Goal: Find specific page/section: Find specific page/section

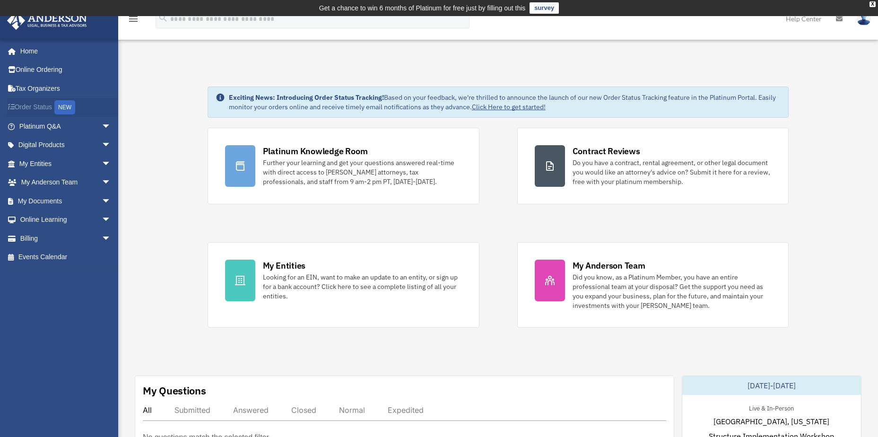
click at [38, 103] on link "Order Status NEW" at bounding box center [66, 107] width 119 height 19
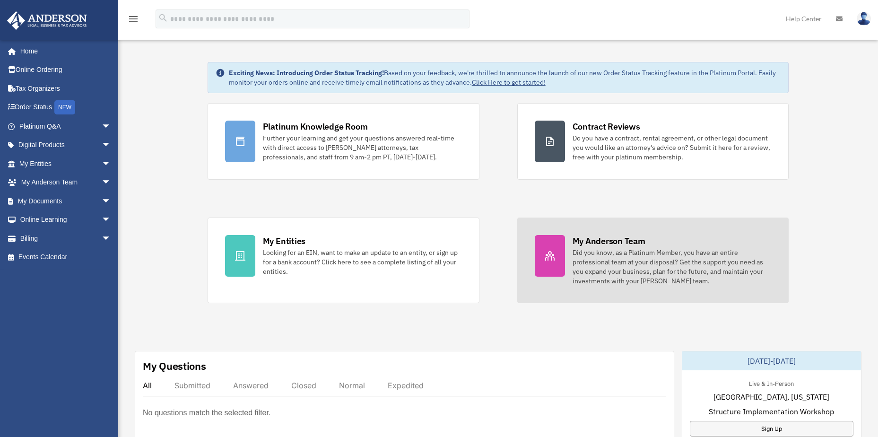
scroll to position [48, 0]
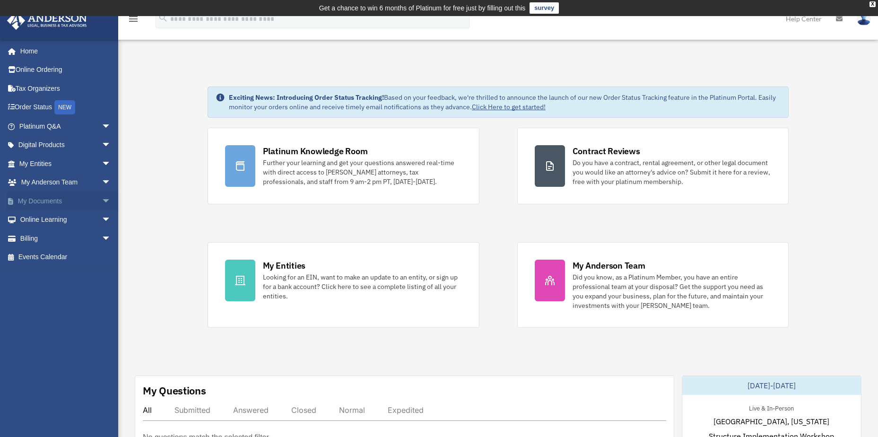
click at [44, 198] on link "My Documents arrow_drop_down" at bounding box center [66, 201] width 119 height 19
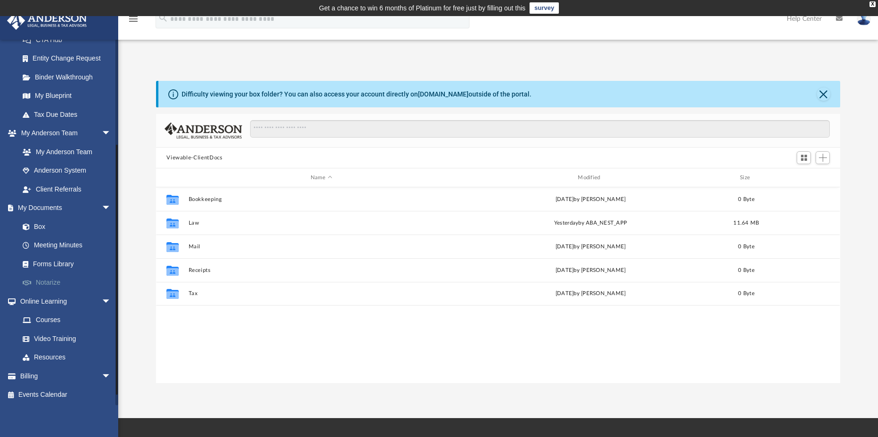
scroll to position [162, 0]
click at [48, 241] on link "Meeting Minutes" at bounding box center [69, 244] width 112 height 19
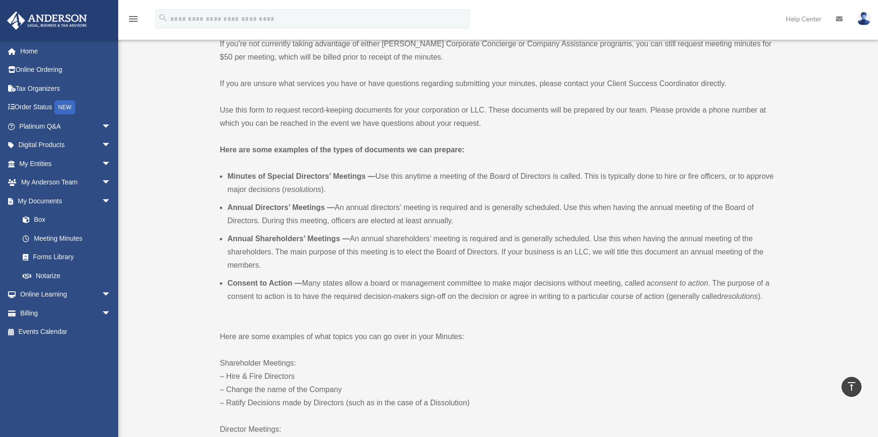
scroll to position [142, 0]
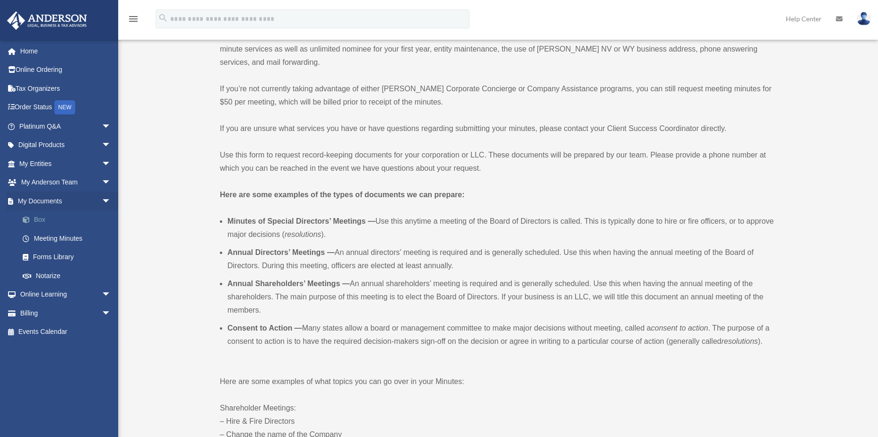
click at [38, 217] on link "Box" at bounding box center [69, 220] width 112 height 19
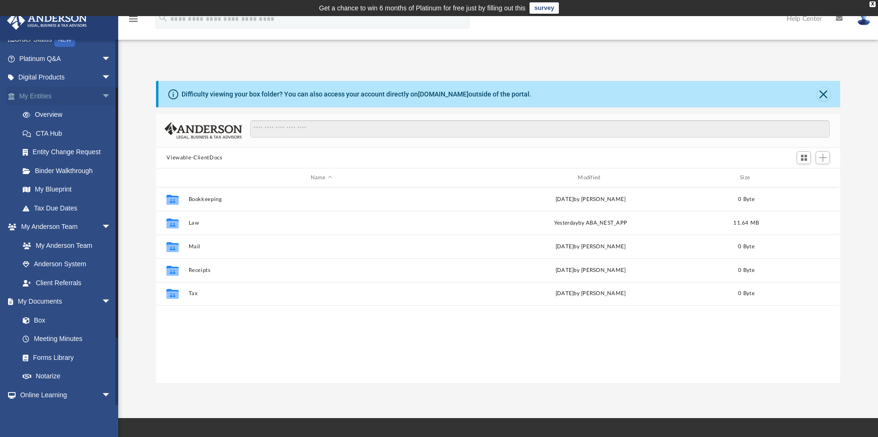
click at [45, 93] on link "My Entities arrow_drop_down" at bounding box center [66, 96] width 119 height 19
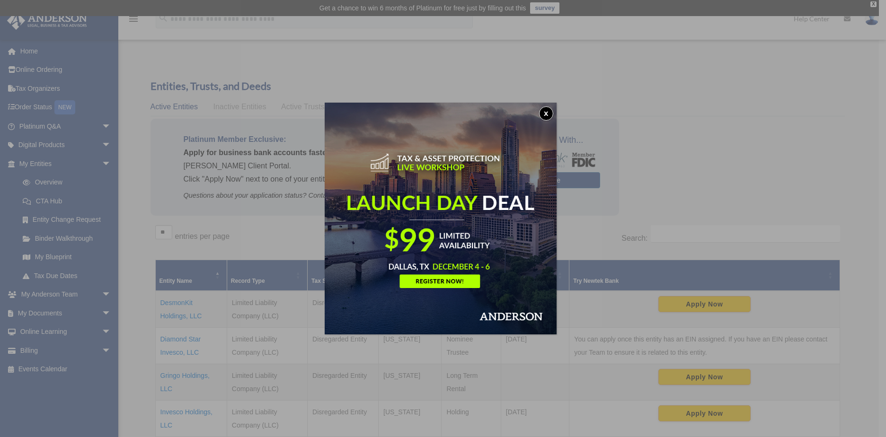
click at [547, 117] on button "x" at bounding box center [546, 113] width 14 height 14
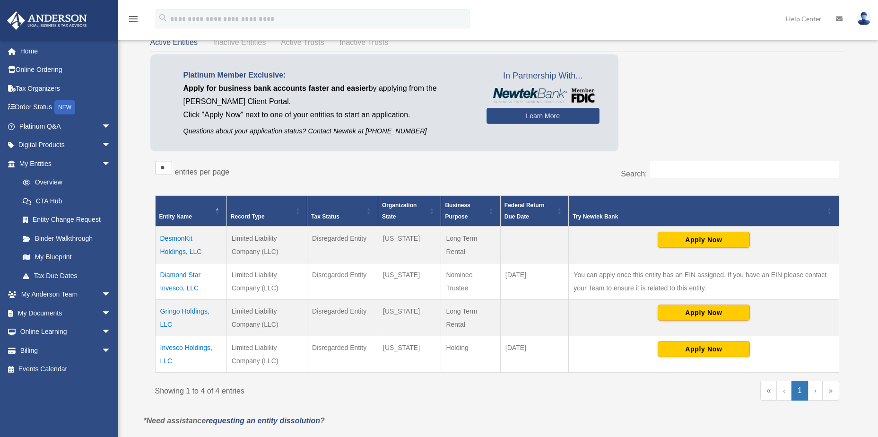
scroll to position [95, 0]
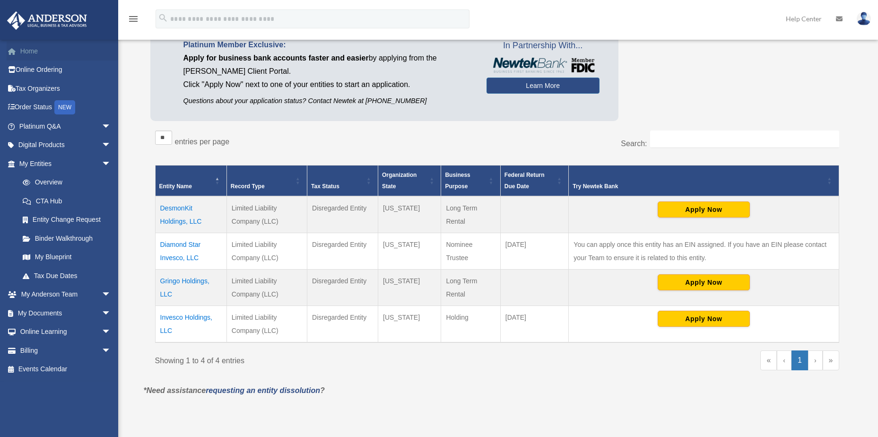
click at [36, 52] on link "Home" at bounding box center [66, 51] width 119 height 19
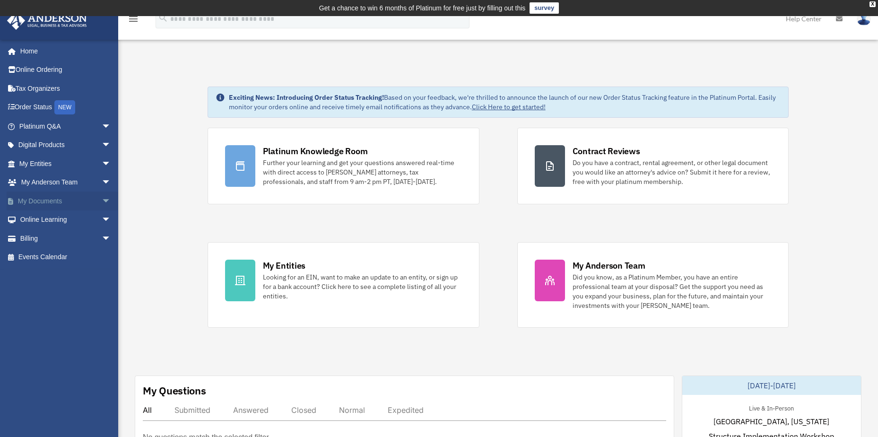
click at [49, 196] on link "My Documents arrow_drop_down" at bounding box center [66, 201] width 119 height 19
click at [37, 202] on link "My Documents arrow_drop_down" at bounding box center [66, 201] width 119 height 19
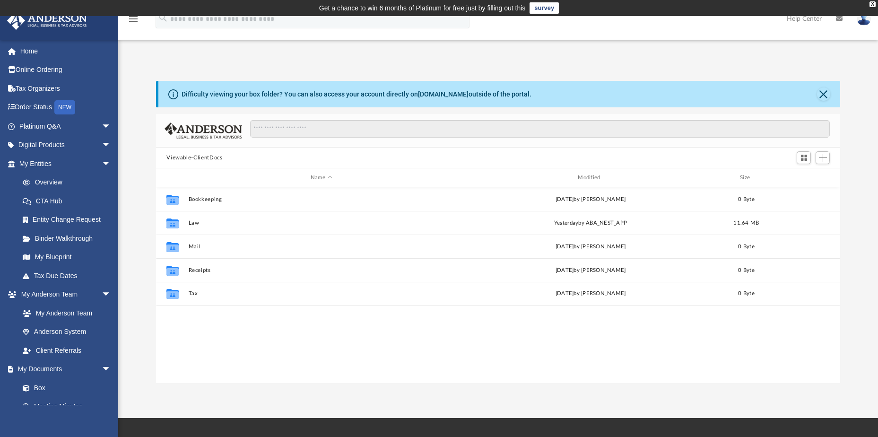
scroll to position [208, 677]
click at [639, 325] on div "Collaborated Folder Bookkeeping Tue Jan 21 2025 by Charles Rogler 0 Byte Collab…" at bounding box center [498, 285] width 684 height 196
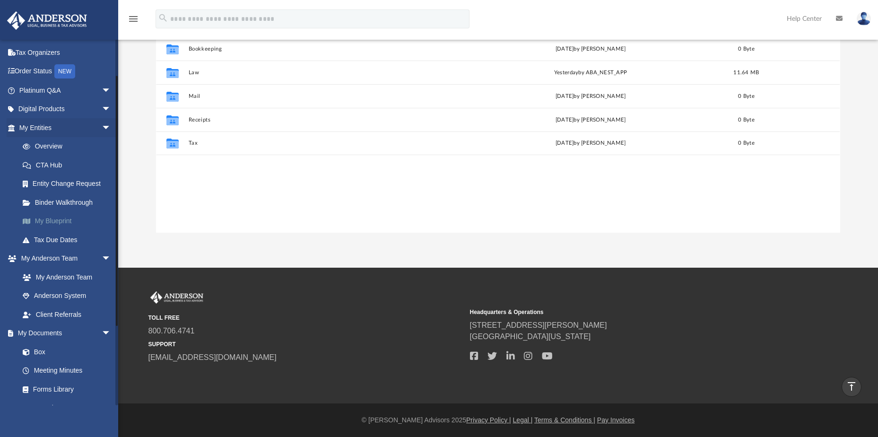
scroll to position [162, 0]
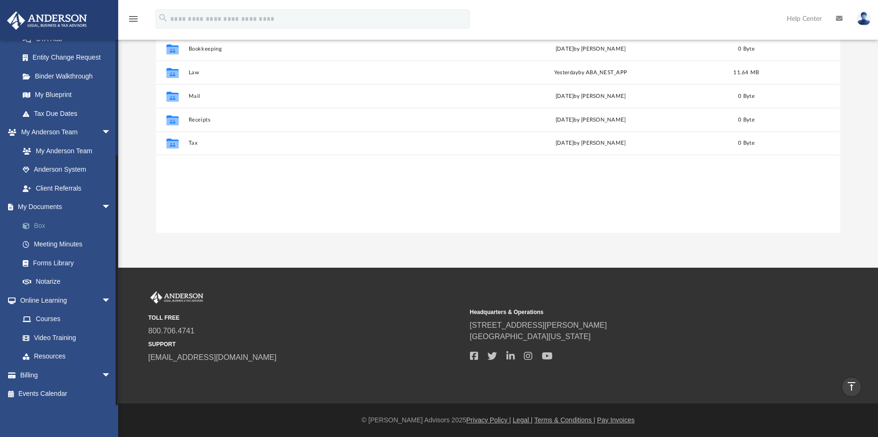
click at [40, 224] on link "Box" at bounding box center [69, 225] width 112 height 19
click at [37, 221] on link "Box" at bounding box center [69, 225] width 112 height 19
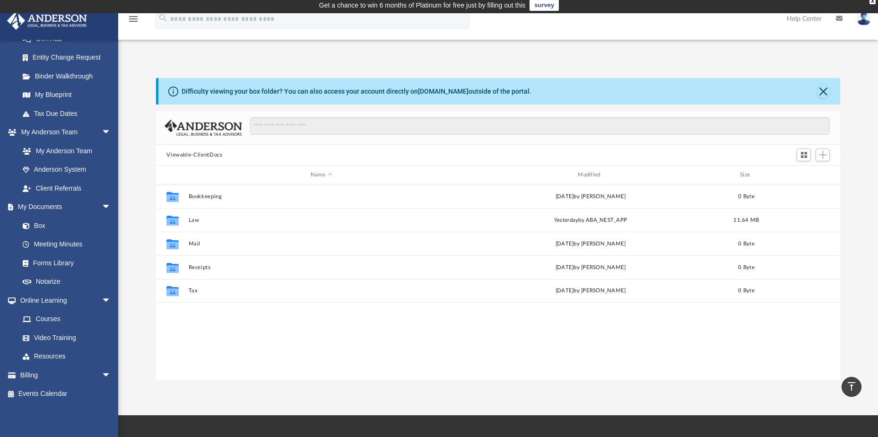
scroll to position [0, 0]
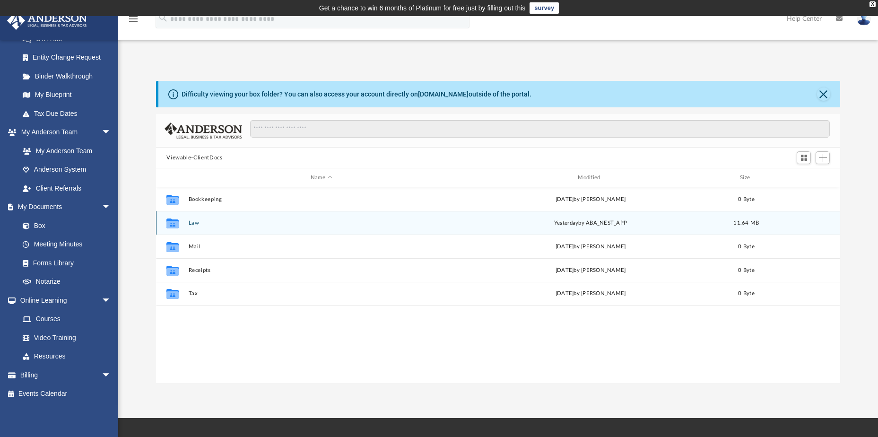
click at [253, 224] on button "Law" at bounding box center [321, 223] width 265 height 6
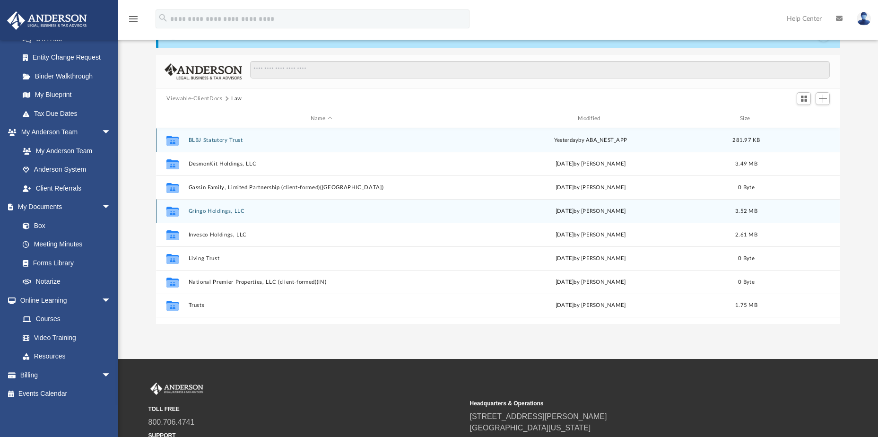
scroll to position [56, 0]
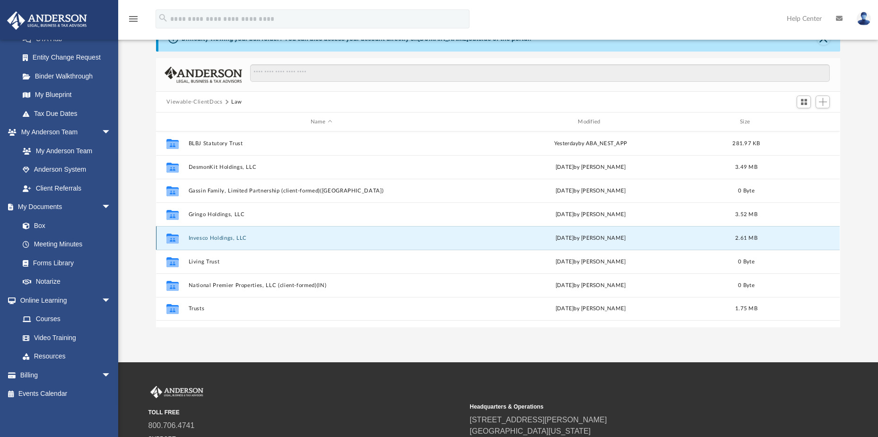
click at [221, 236] on button "Invesco Holdings, LLC" at bounding box center [321, 238] width 265 height 6
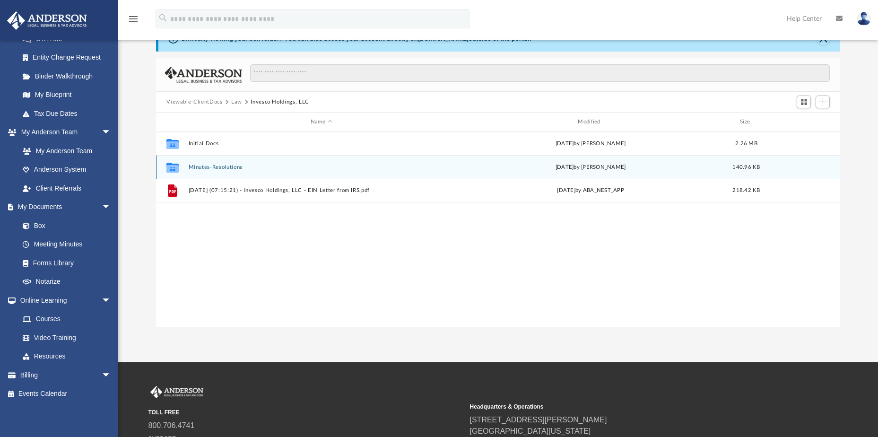
click at [223, 167] on button "Minutes-Resolutions" at bounding box center [321, 167] width 265 height 6
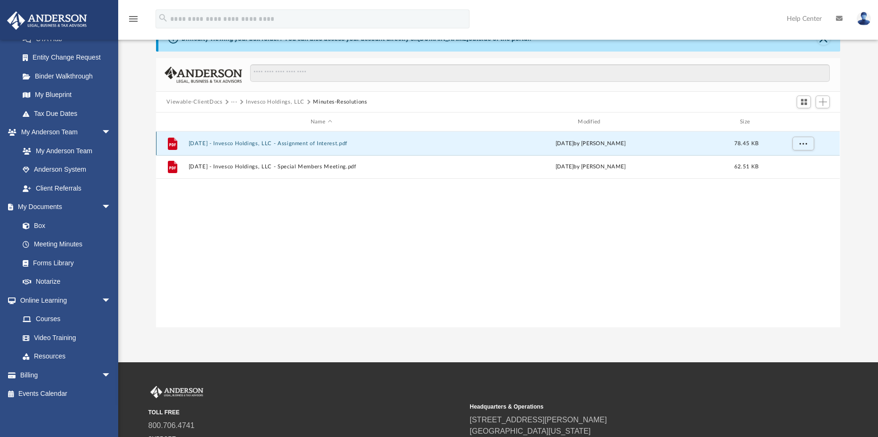
click at [261, 143] on button "2025.09.05 - Invesco Holdings, LLC - Assignment of Interest.pdf" at bounding box center [321, 143] width 265 height 6
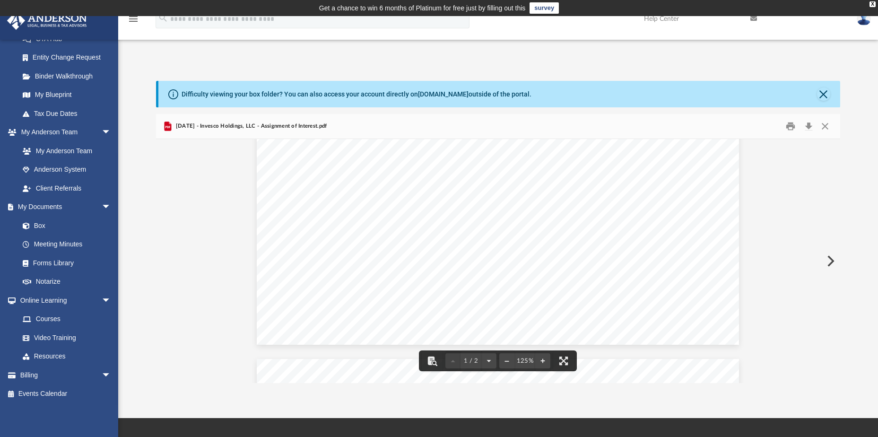
scroll to position [95, 0]
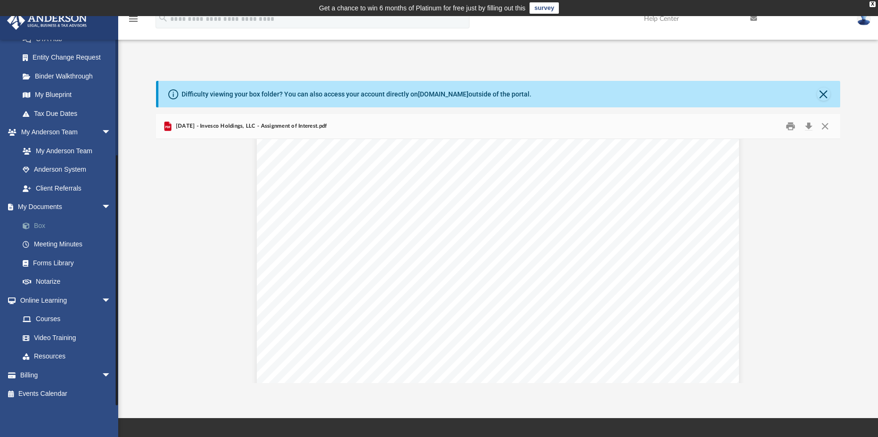
click at [41, 225] on link "Box" at bounding box center [69, 225] width 112 height 19
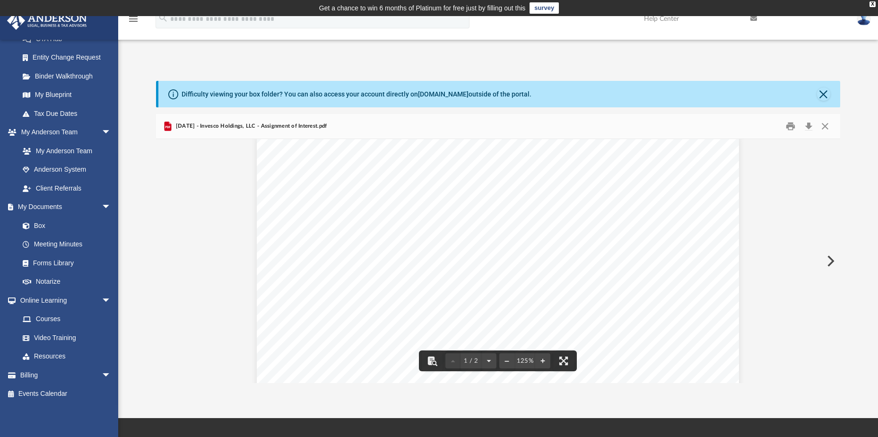
scroll to position [0, 0]
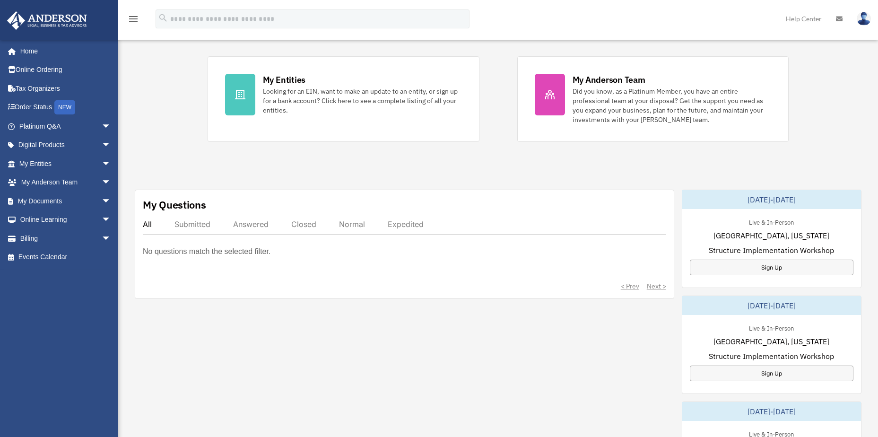
scroll to position [189, 0]
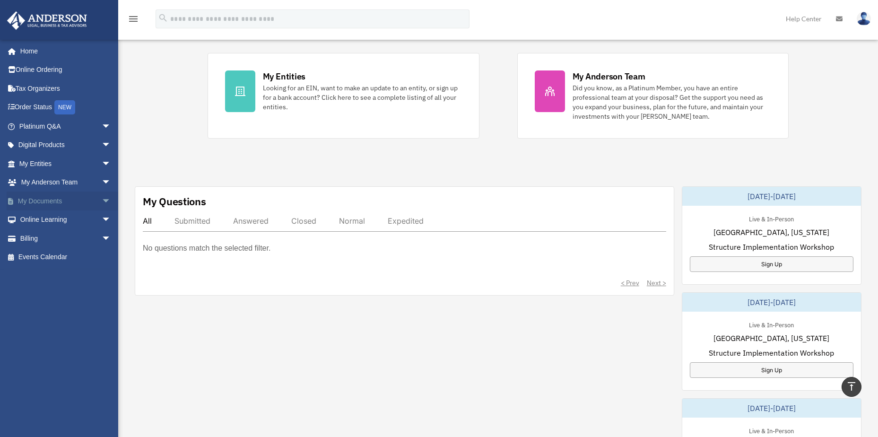
click at [57, 200] on link "My Documents arrow_drop_down" at bounding box center [66, 201] width 119 height 19
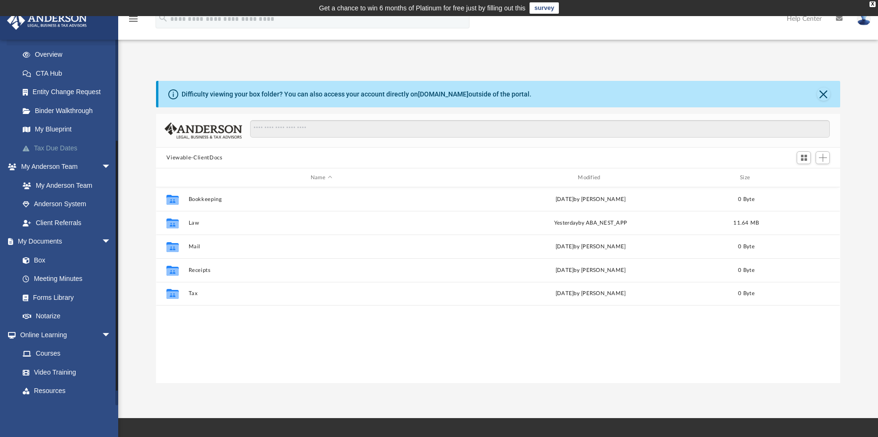
scroll to position [142, 0]
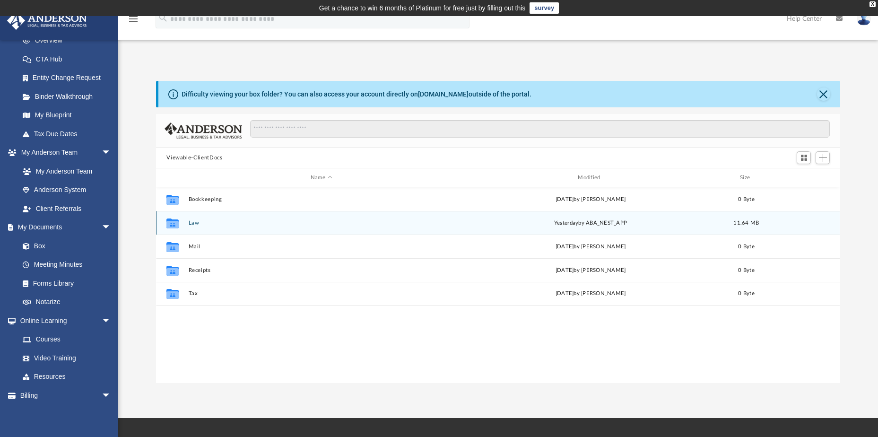
click at [325, 219] on div "Collaborated Folder Law yesterday by ABA_NEST_APP 11.64 MB" at bounding box center [498, 223] width 684 height 24
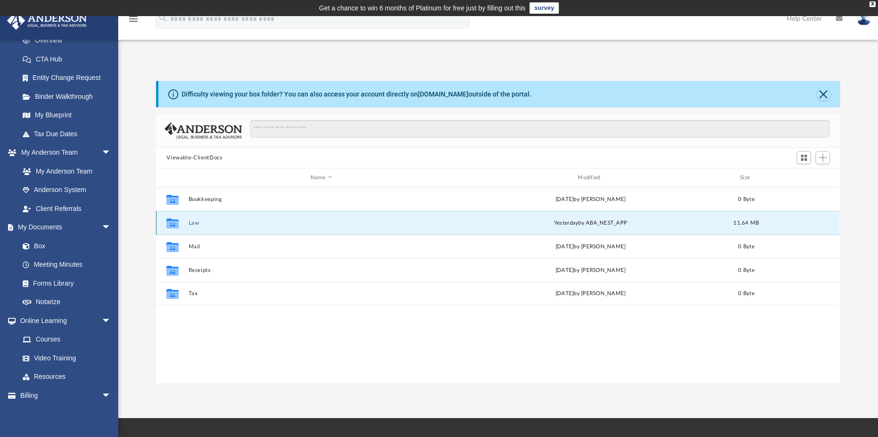
click at [353, 223] on button "Law" at bounding box center [321, 223] width 265 height 6
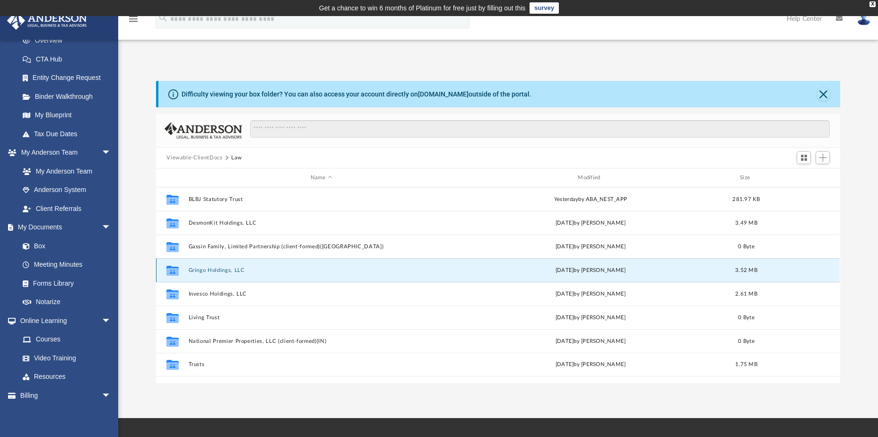
click at [221, 268] on button "Gringo Holdings, LLC" at bounding box center [321, 270] width 265 height 6
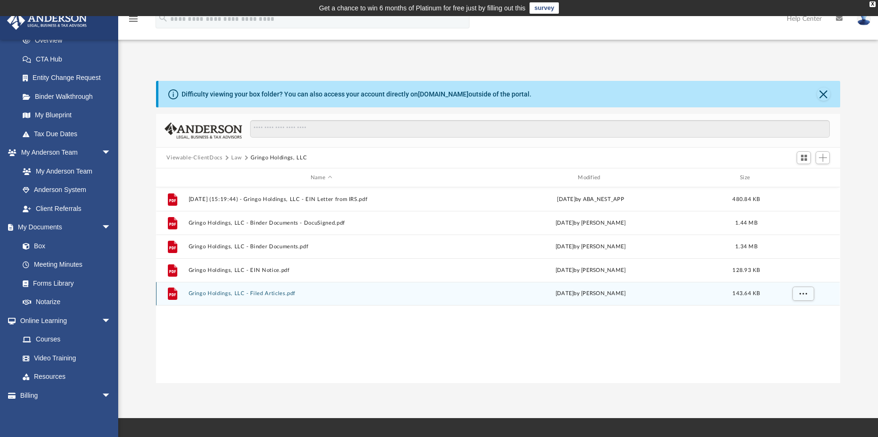
click at [255, 292] on button "Gringo Holdings, LLC - Filed Articles.pdf" at bounding box center [321, 293] width 265 height 6
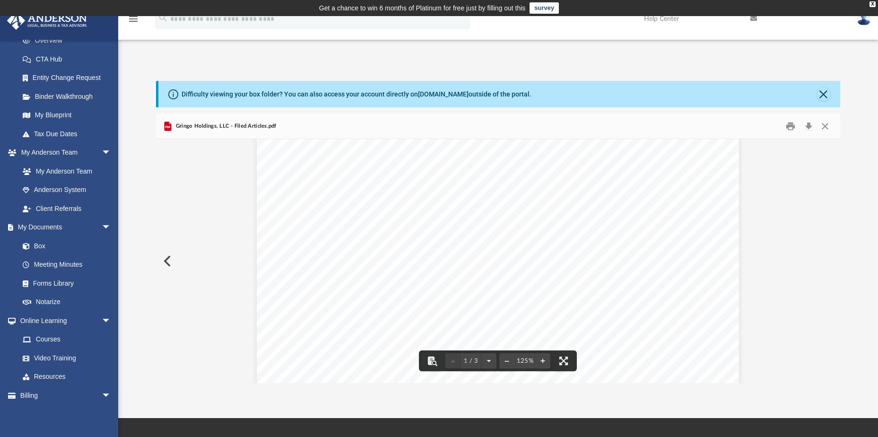
scroll to position [0, 0]
click at [166, 263] on button "Preview" at bounding box center [166, 261] width 21 height 26
click at [165, 262] on button "Preview" at bounding box center [166, 261] width 21 height 26
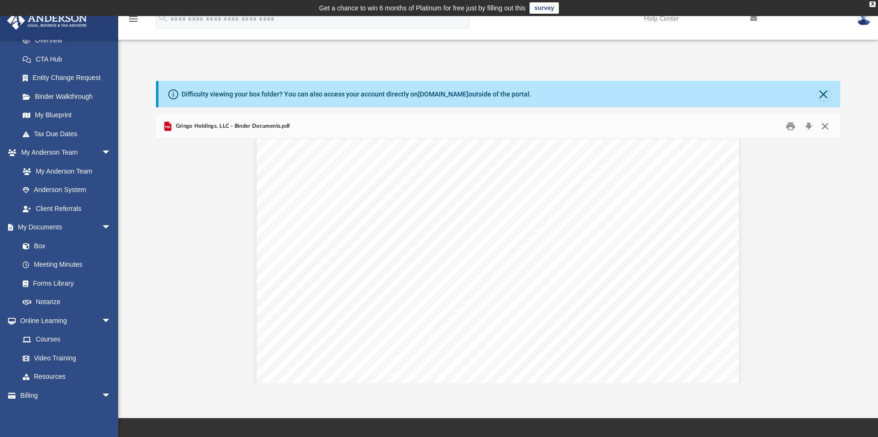
click at [825, 128] on button "Close" at bounding box center [825, 126] width 17 height 15
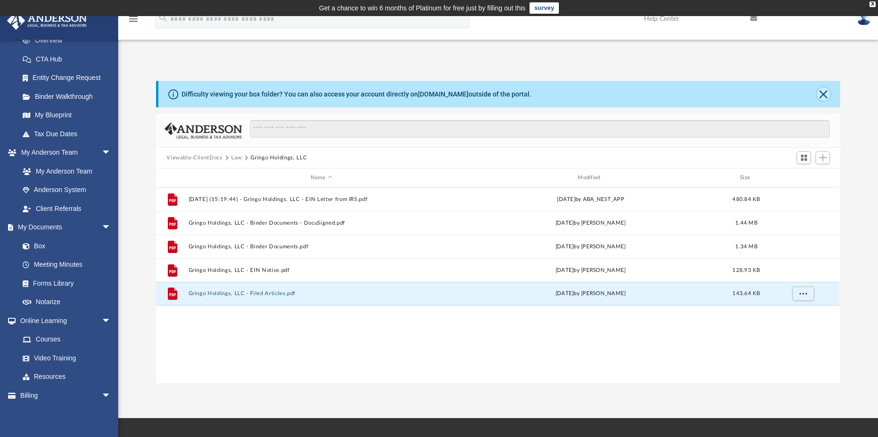
click at [825, 95] on button "Close" at bounding box center [823, 94] width 13 height 13
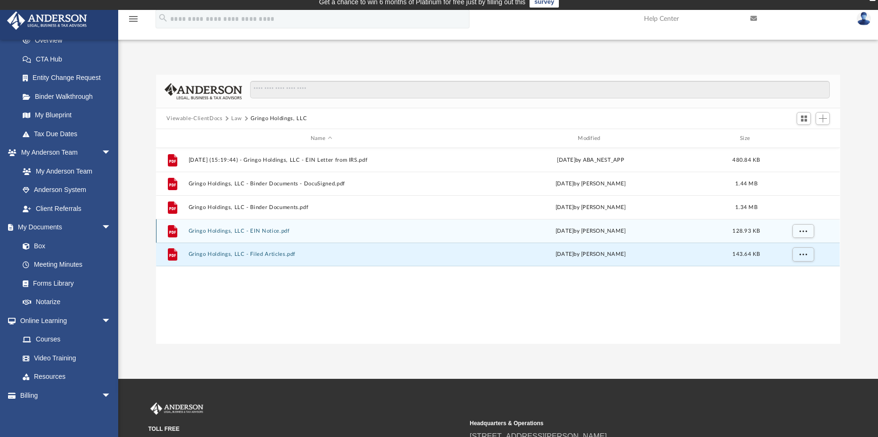
scroll to position [0, 0]
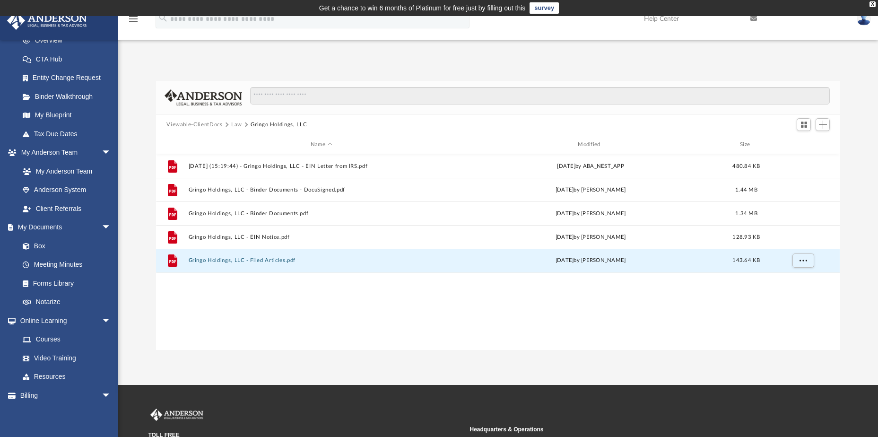
click at [135, 21] on icon "menu" at bounding box center [133, 18] width 11 height 11
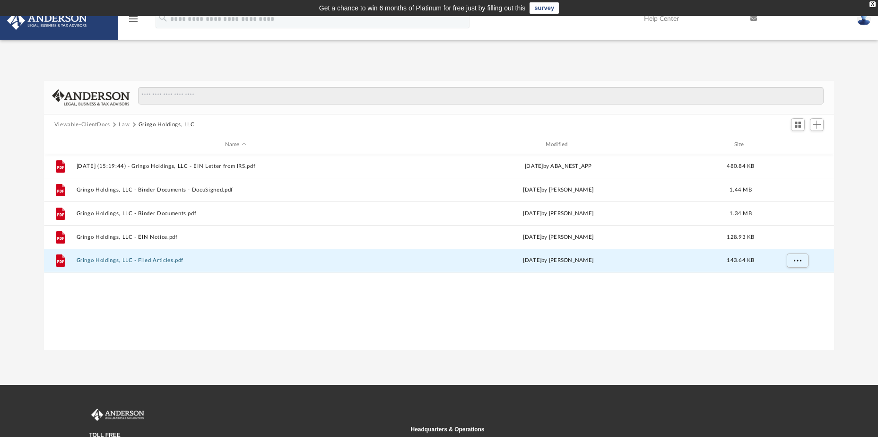
click at [130, 19] on icon "menu" at bounding box center [133, 18] width 11 height 11
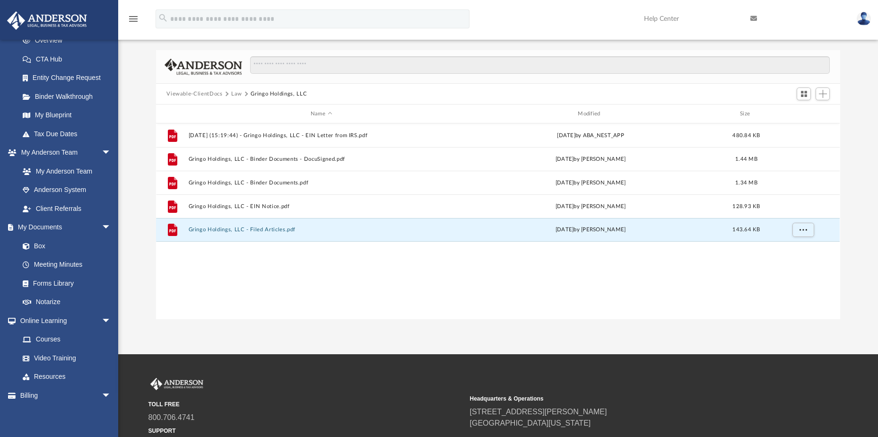
scroll to position [47, 0]
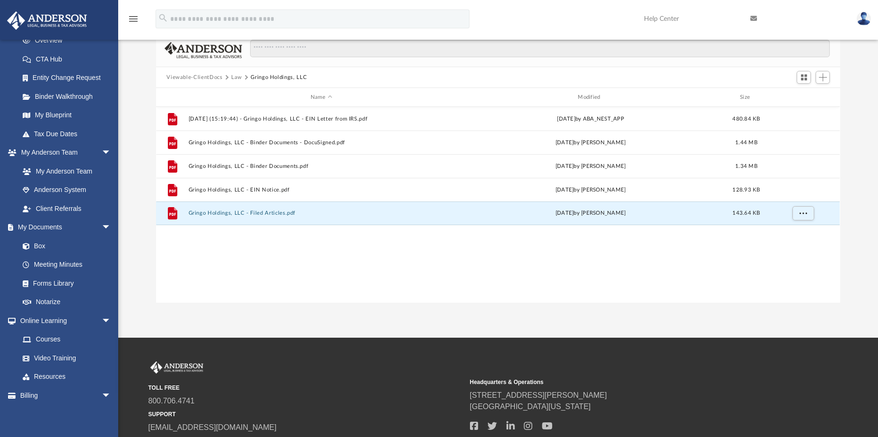
click at [132, 18] on icon "menu" at bounding box center [133, 18] width 11 height 11
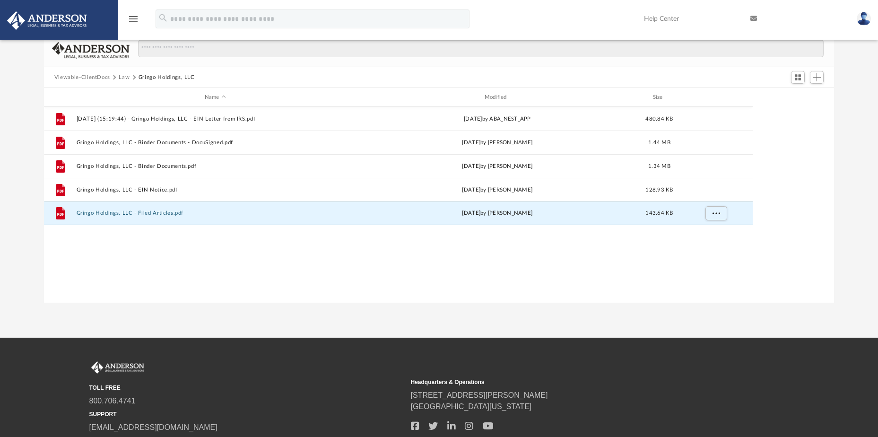
scroll to position [208, 784]
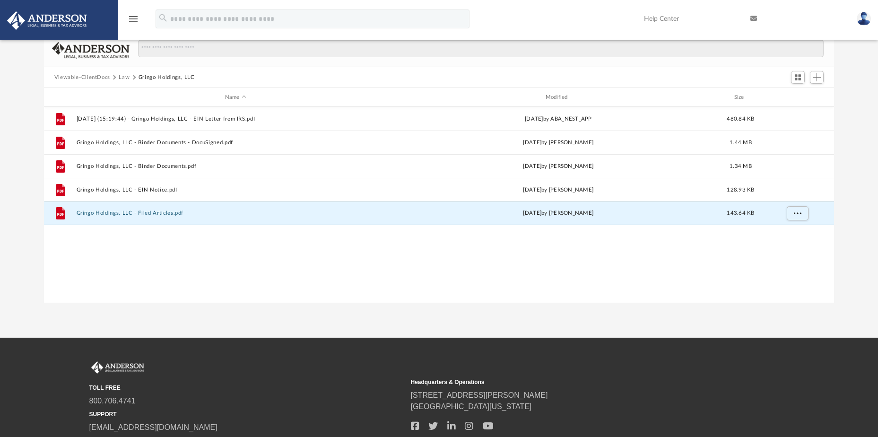
click at [132, 18] on icon "menu" at bounding box center [133, 18] width 11 height 11
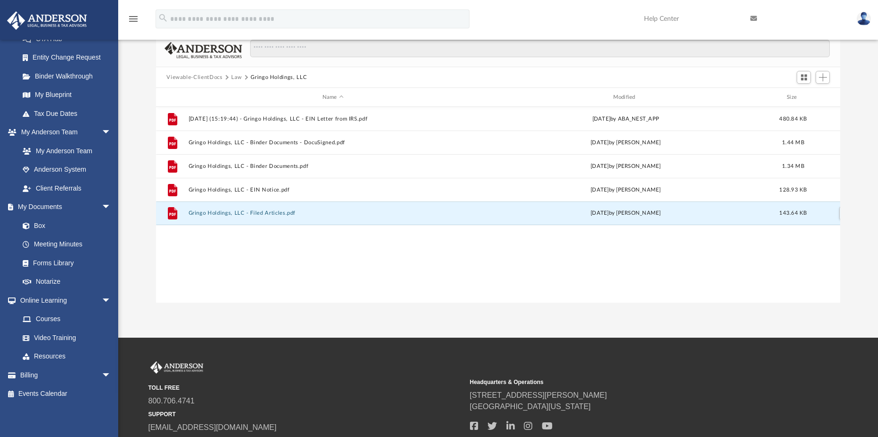
scroll to position [208, 677]
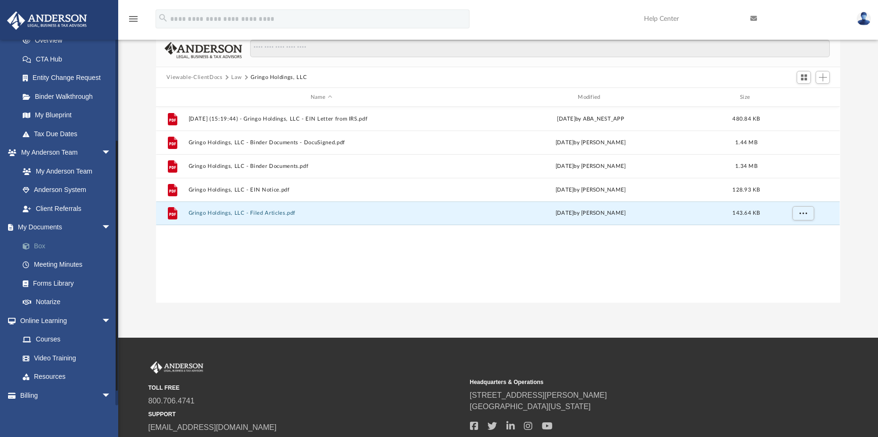
click at [39, 242] on link "Box" at bounding box center [69, 246] width 112 height 19
click at [39, 243] on link "Box" at bounding box center [69, 246] width 112 height 19
click at [35, 244] on link "Box" at bounding box center [69, 246] width 112 height 19
click at [807, 211] on span "More options" at bounding box center [804, 213] width 8 height 5
click at [851, 135] on div "Difficulty viewing your box folder? You can also access your account directly o…" at bounding box center [498, 168] width 760 height 269
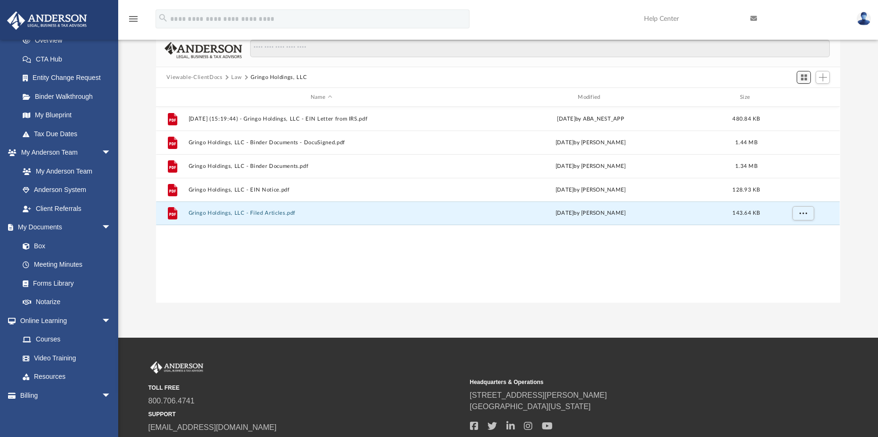
click at [806, 75] on span "Switch to Grid View" at bounding box center [804, 77] width 8 height 8
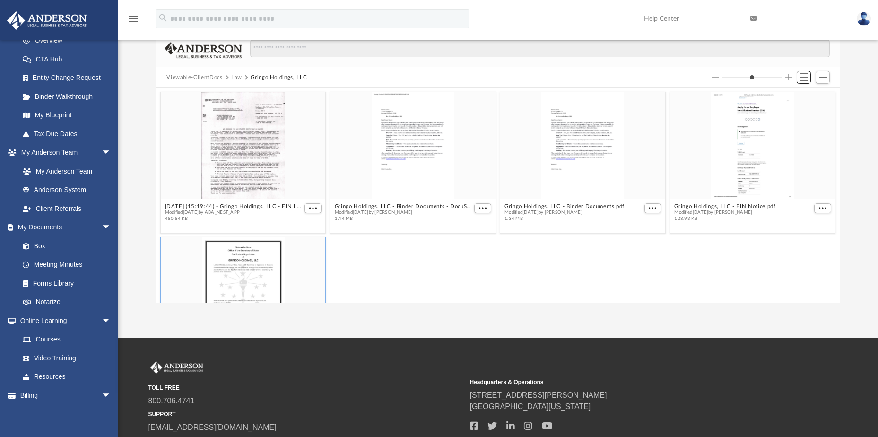
scroll to position [0, 0]
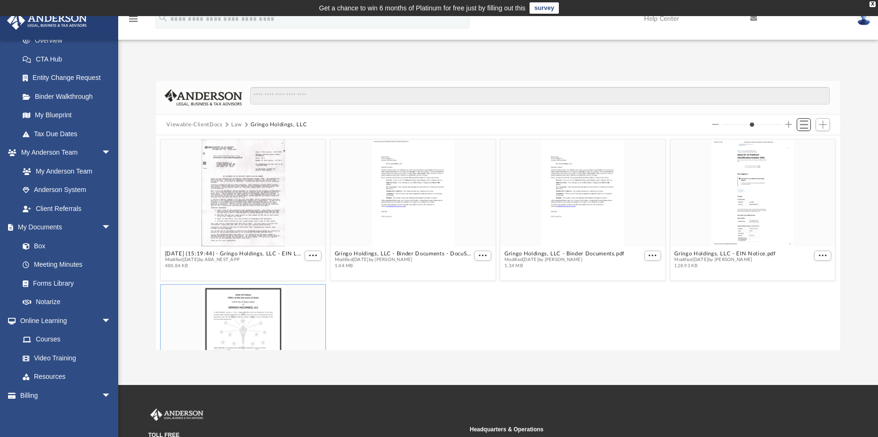
click at [803, 124] on span "Switch to List View" at bounding box center [804, 125] width 8 height 8
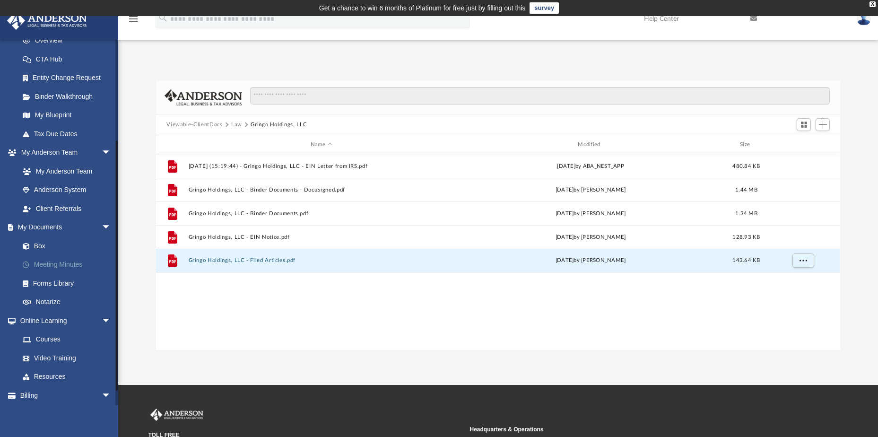
click at [47, 262] on link "Meeting Minutes" at bounding box center [69, 264] width 112 height 19
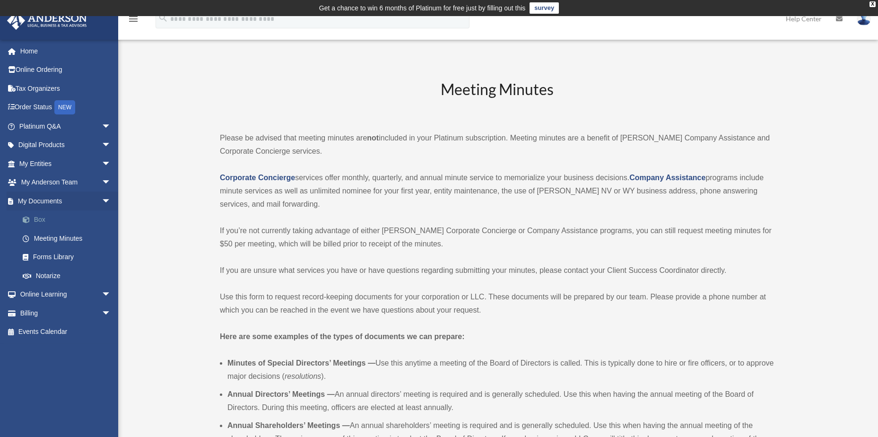
click at [41, 216] on link "Box" at bounding box center [69, 220] width 112 height 19
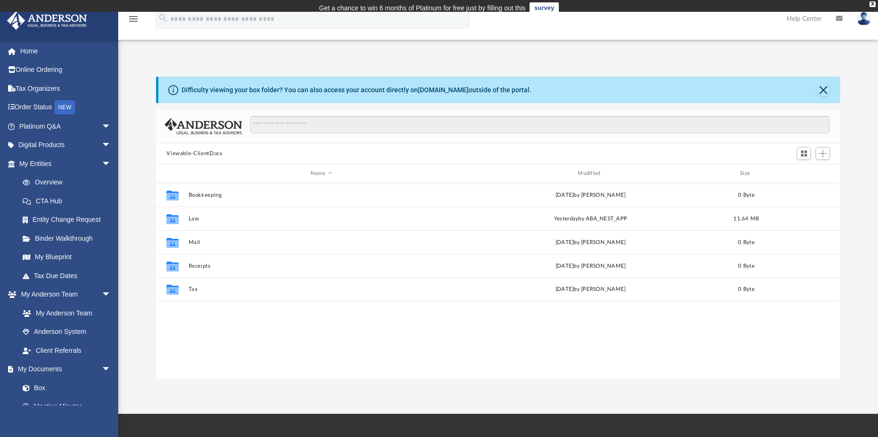
scroll to position [208, 677]
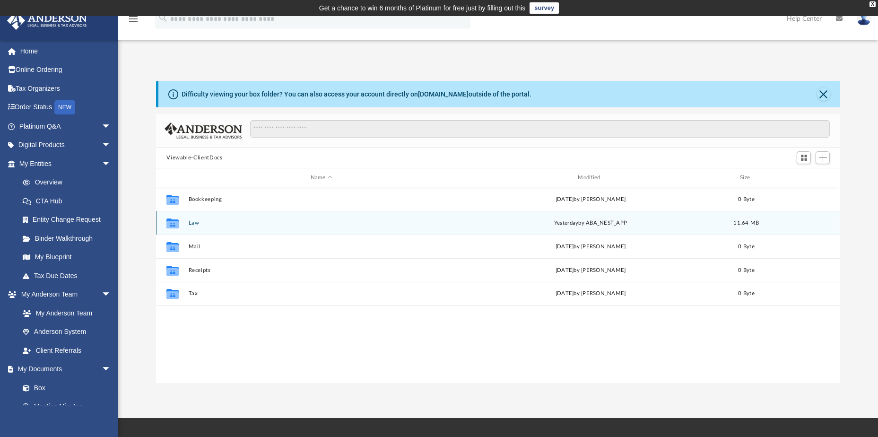
click at [229, 223] on button "Law" at bounding box center [321, 223] width 265 height 6
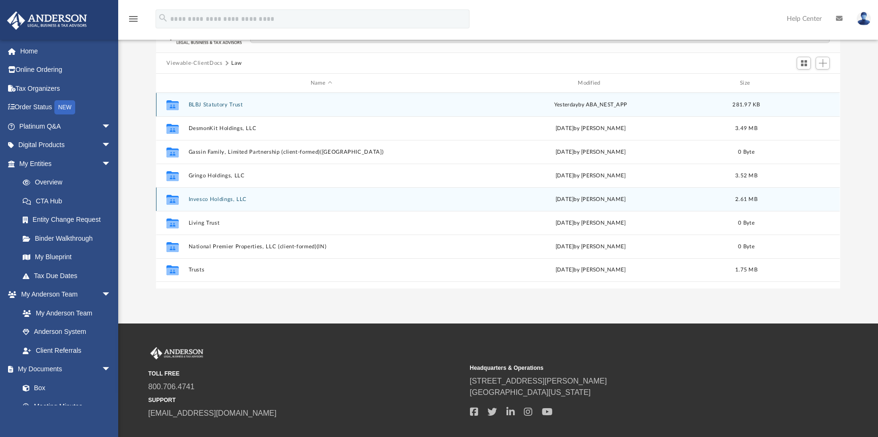
scroll to position [47, 0]
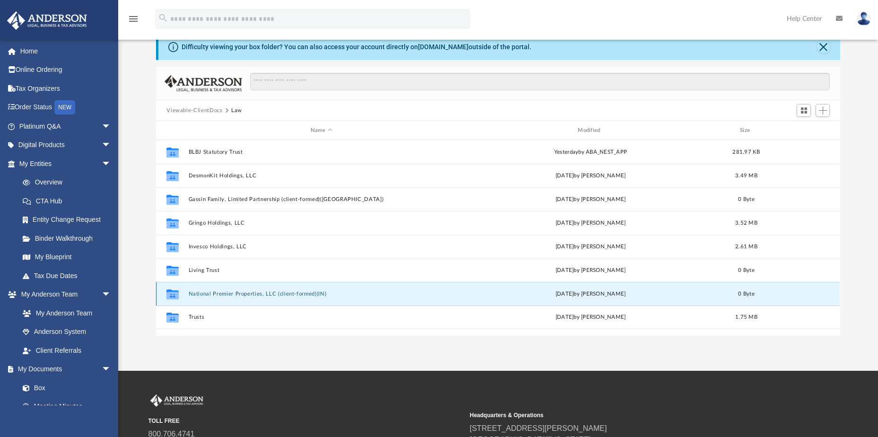
click at [236, 291] on button "National Premier Properties, LLC (client-formed)(IN)" at bounding box center [321, 294] width 265 height 6
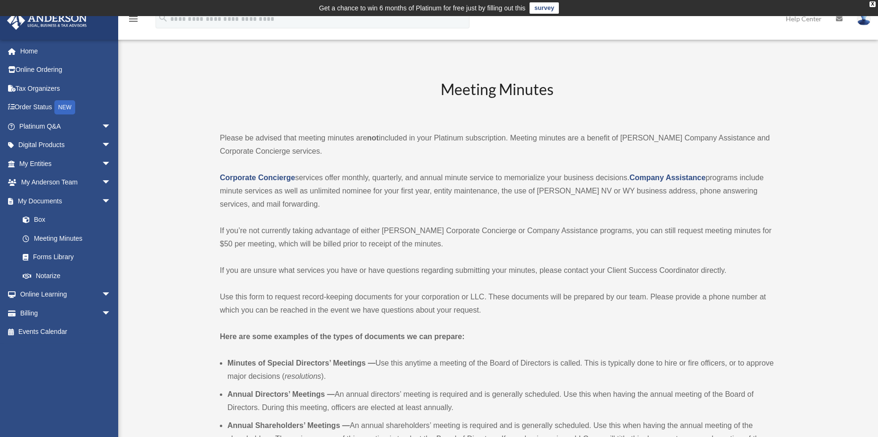
click at [865, 19] on img at bounding box center [864, 19] width 14 height 14
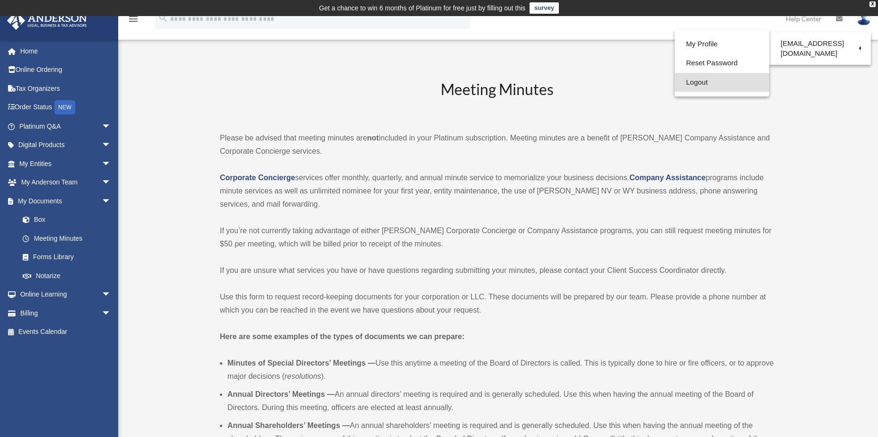
click at [694, 82] on link "Logout" at bounding box center [722, 82] width 95 height 19
